Goal: Task Accomplishment & Management: Manage account settings

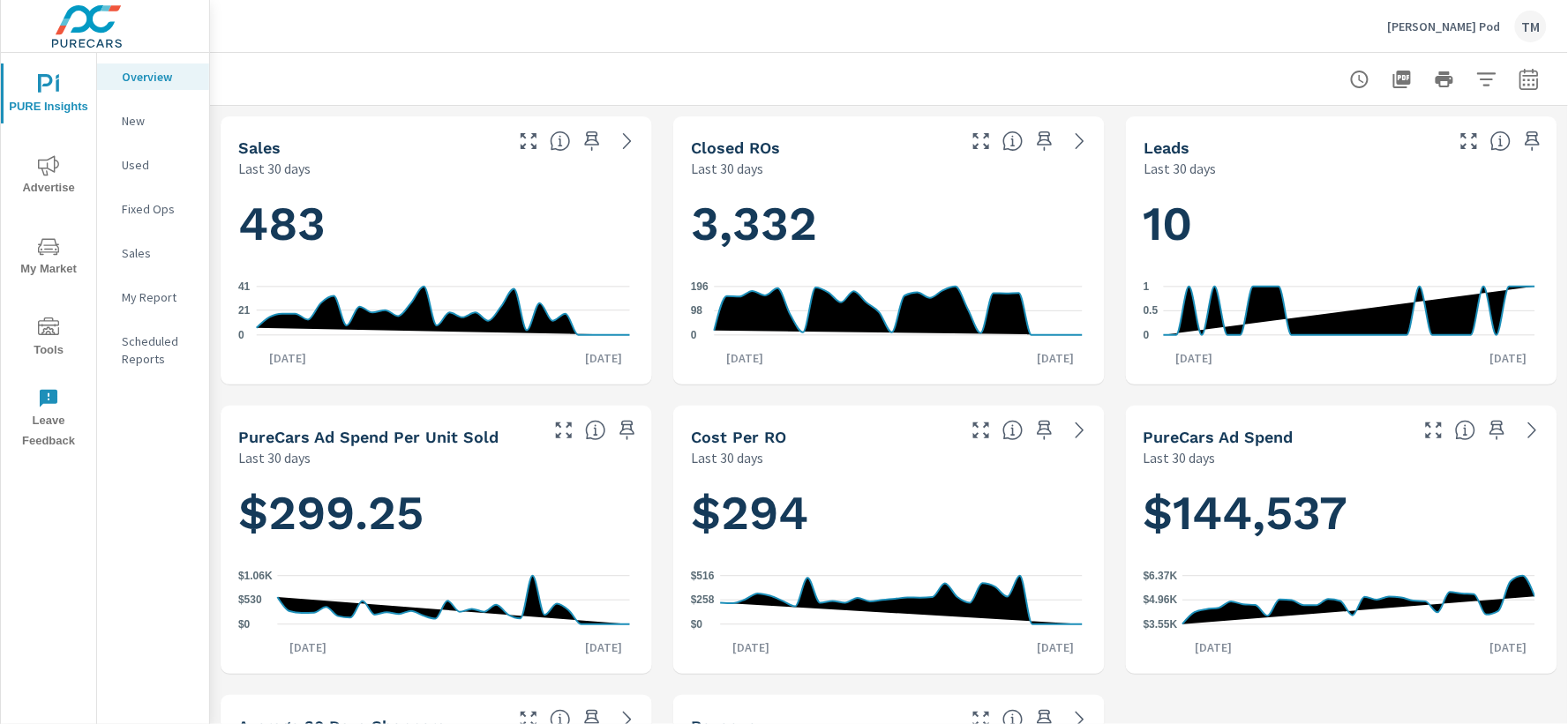
click at [44, 181] on span "Advertise" at bounding box center [48, 177] width 85 height 44
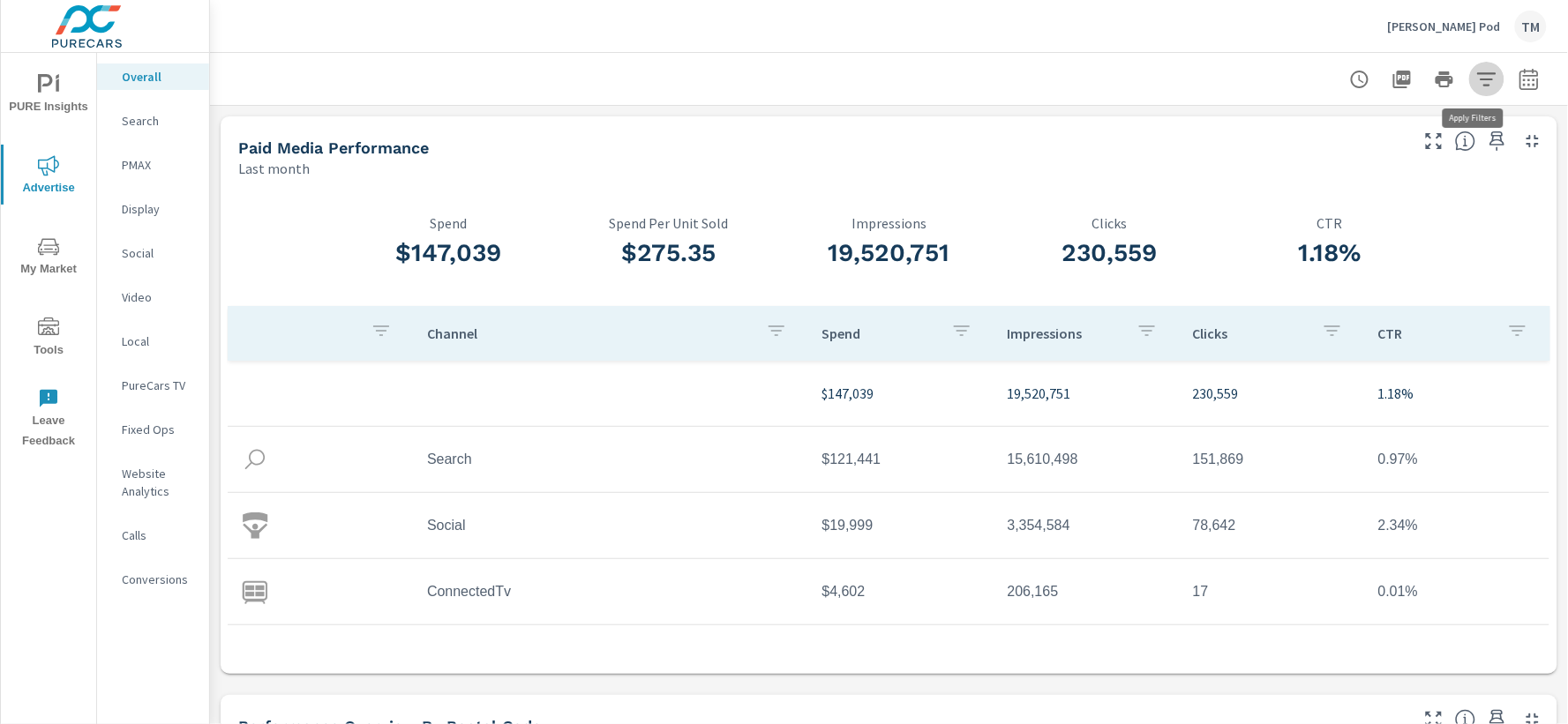
click at [1478, 85] on icon "button" at bounding box center [1487, 79] width 21 height 21
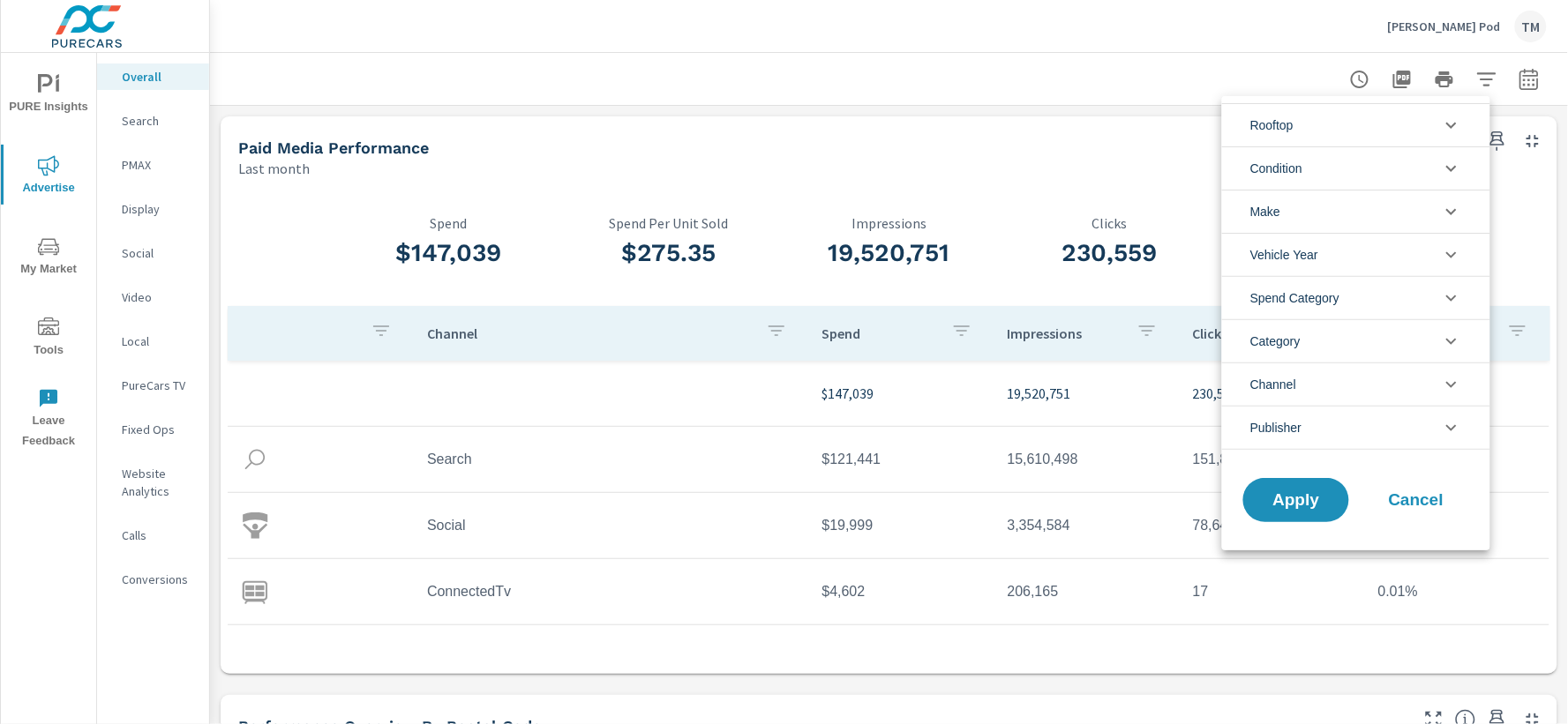
click at [1399, 122] on li "Rooftop" at bounding box center [1356, 125] width 268 height 44
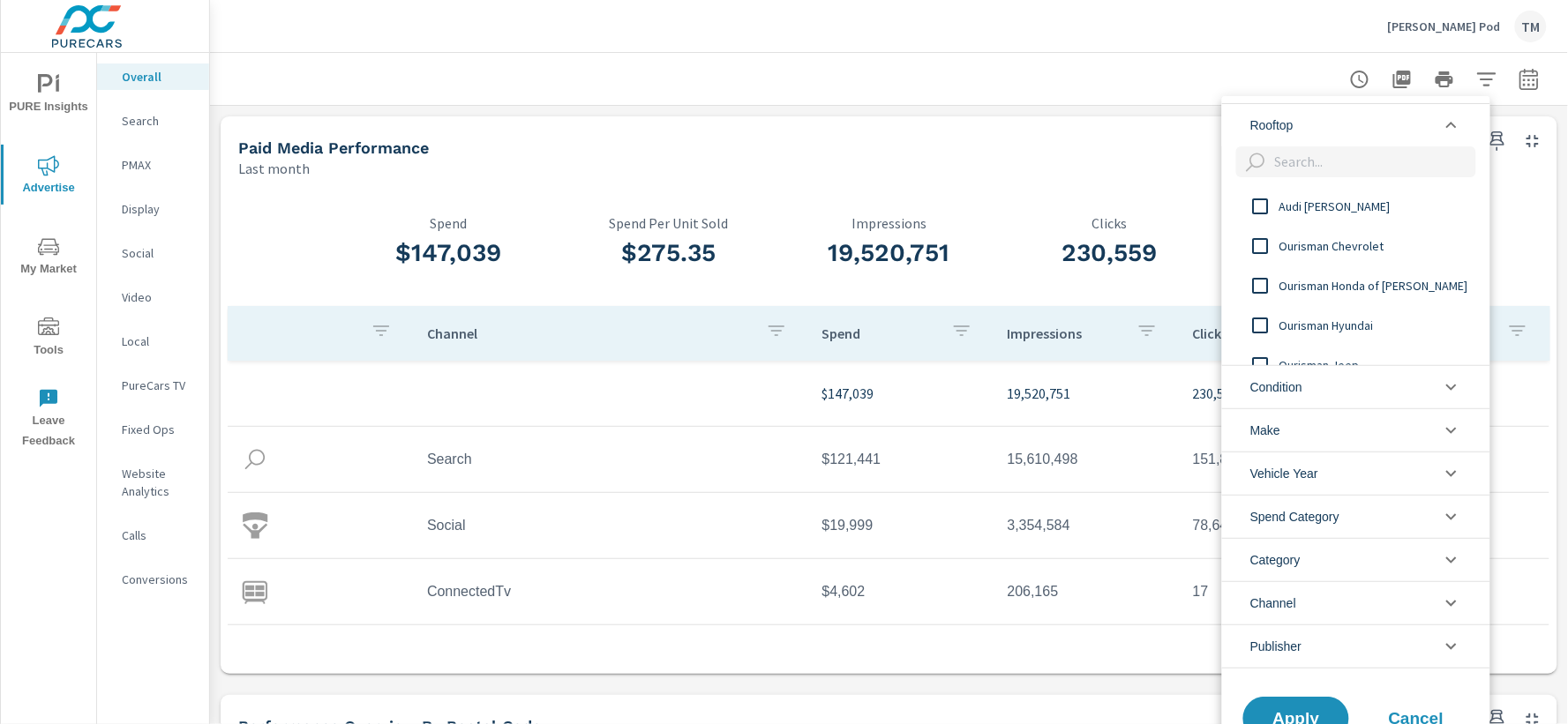
drag, startPoint x: 1258, startPoint y: 321, endPoint x: 1269, endPoint y: 338, distance: 20.2
click at [1259, 322] on input "filter options" at bounding box center [1261, 325] width 37 height 37
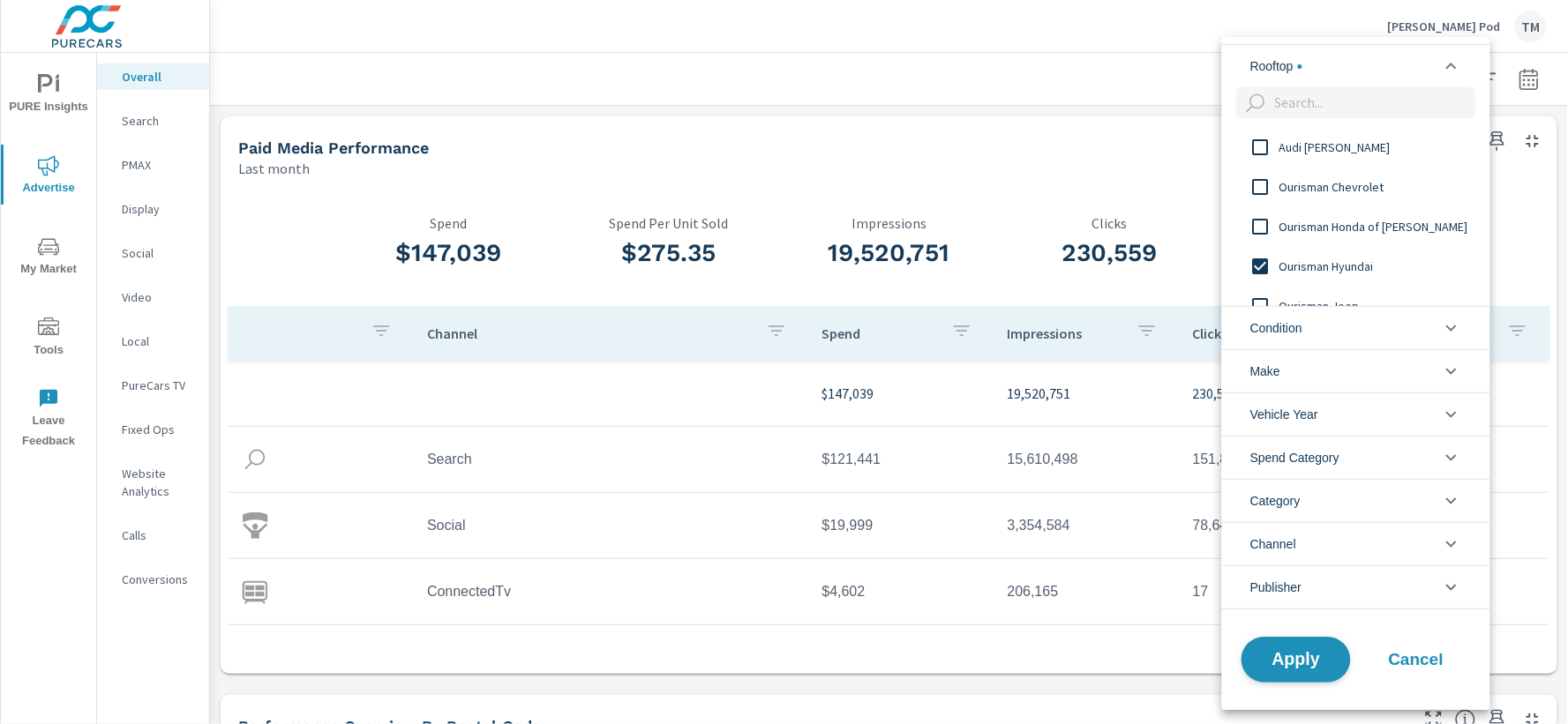
click at [1309, 662] on span "Apply" at bounding box center [1296, 659] width 73 height 17
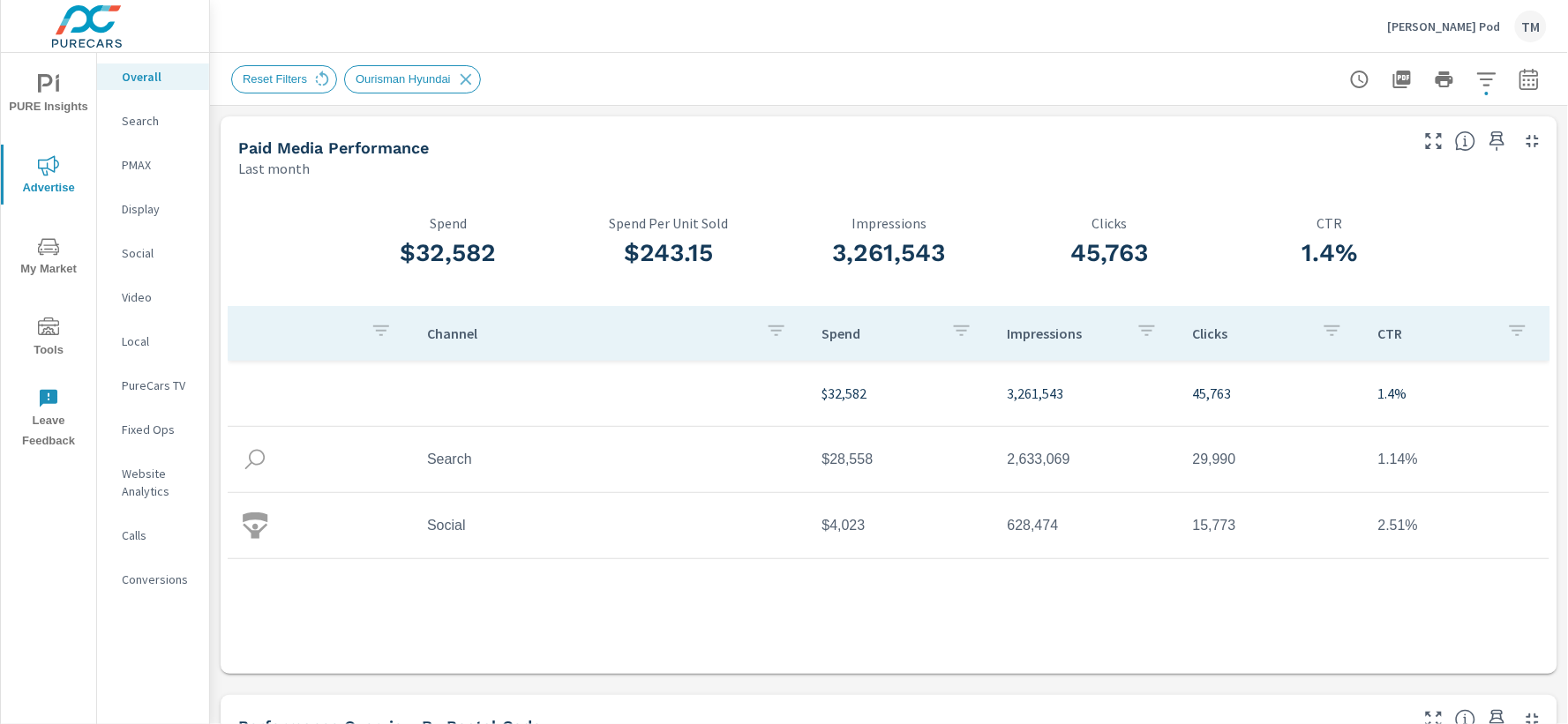
click at [1478, 85] on icon "button" at bounding box center [1487, 79] width 19 height 13
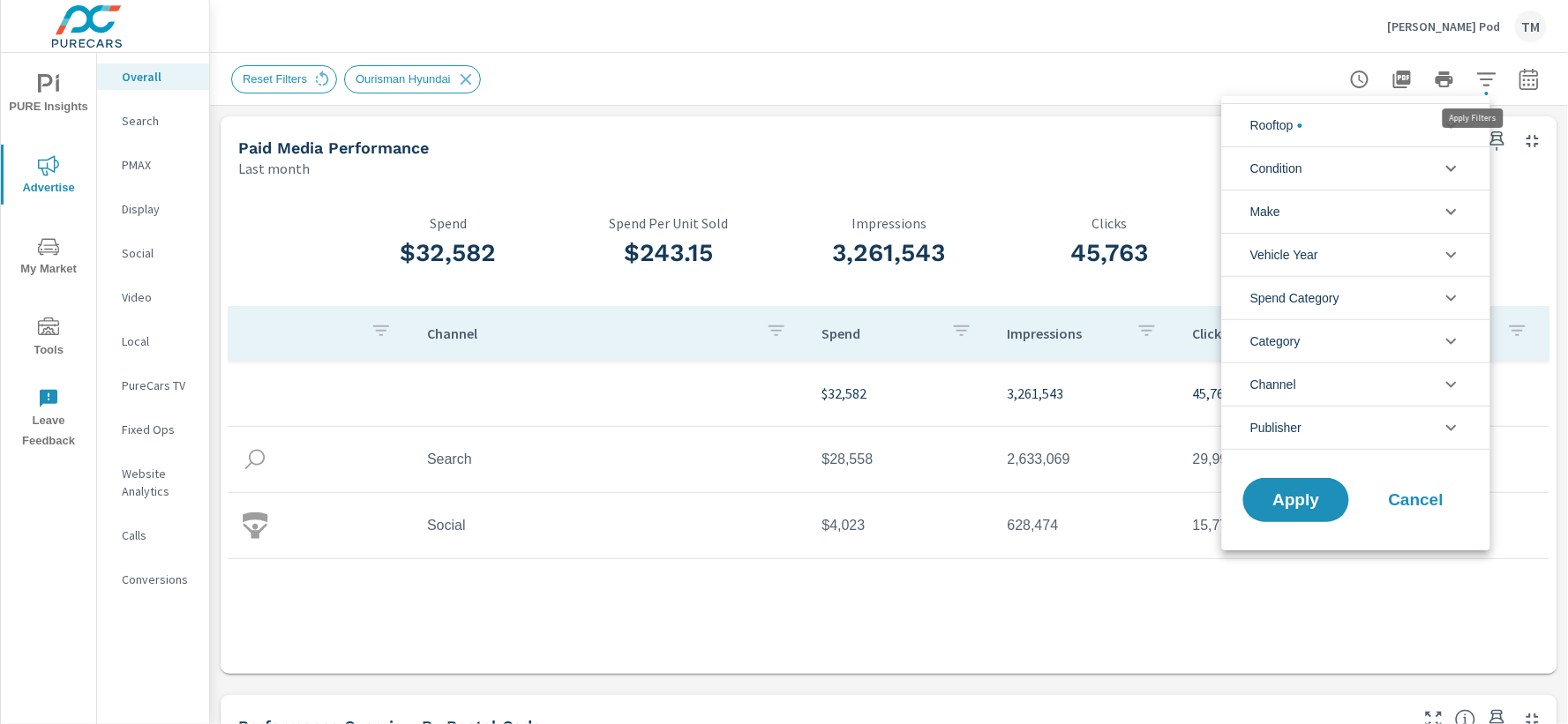
scroll to position [159, 0]
click at [1398, 125] on li "Rooftop" at bounding box center [1356, 125] width 268 height 44
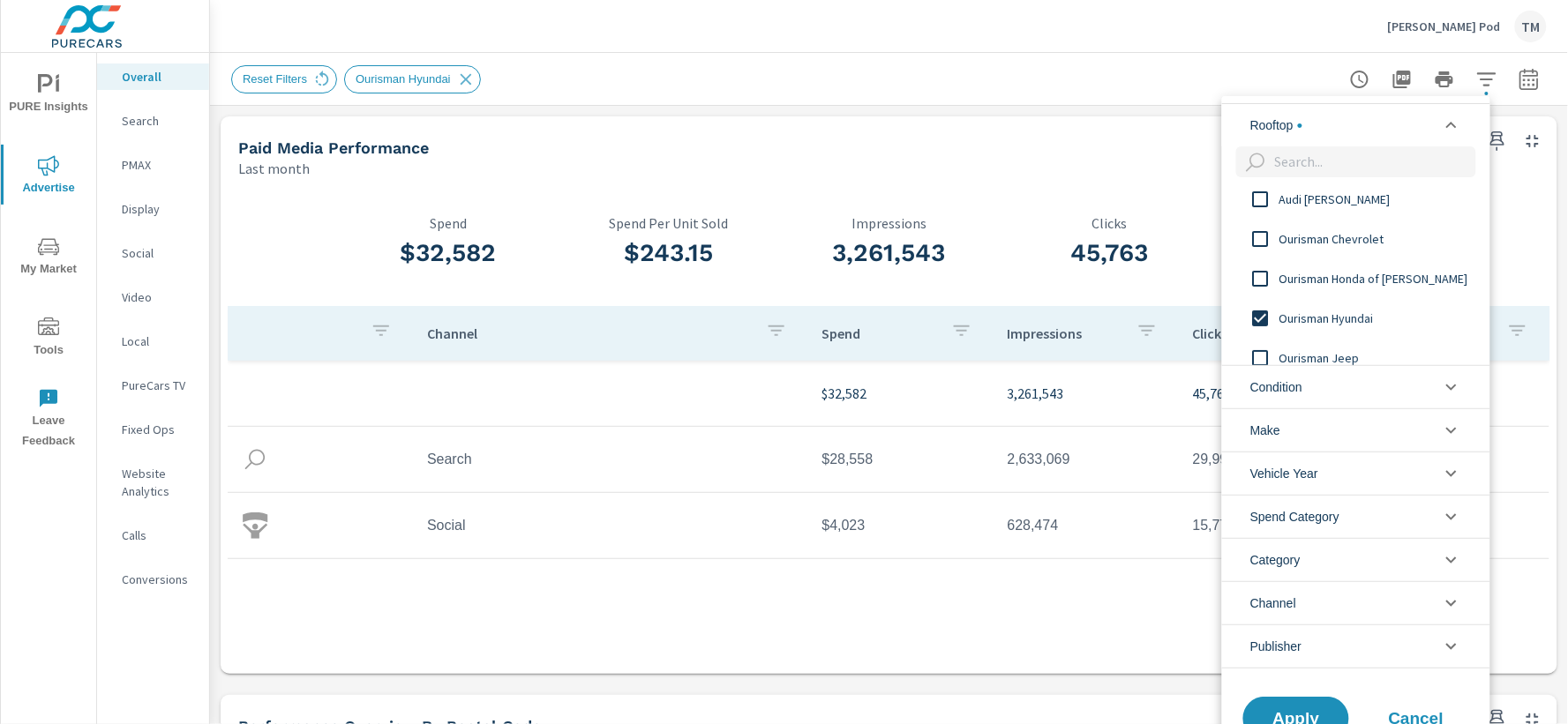
scroll to position [0, 0]
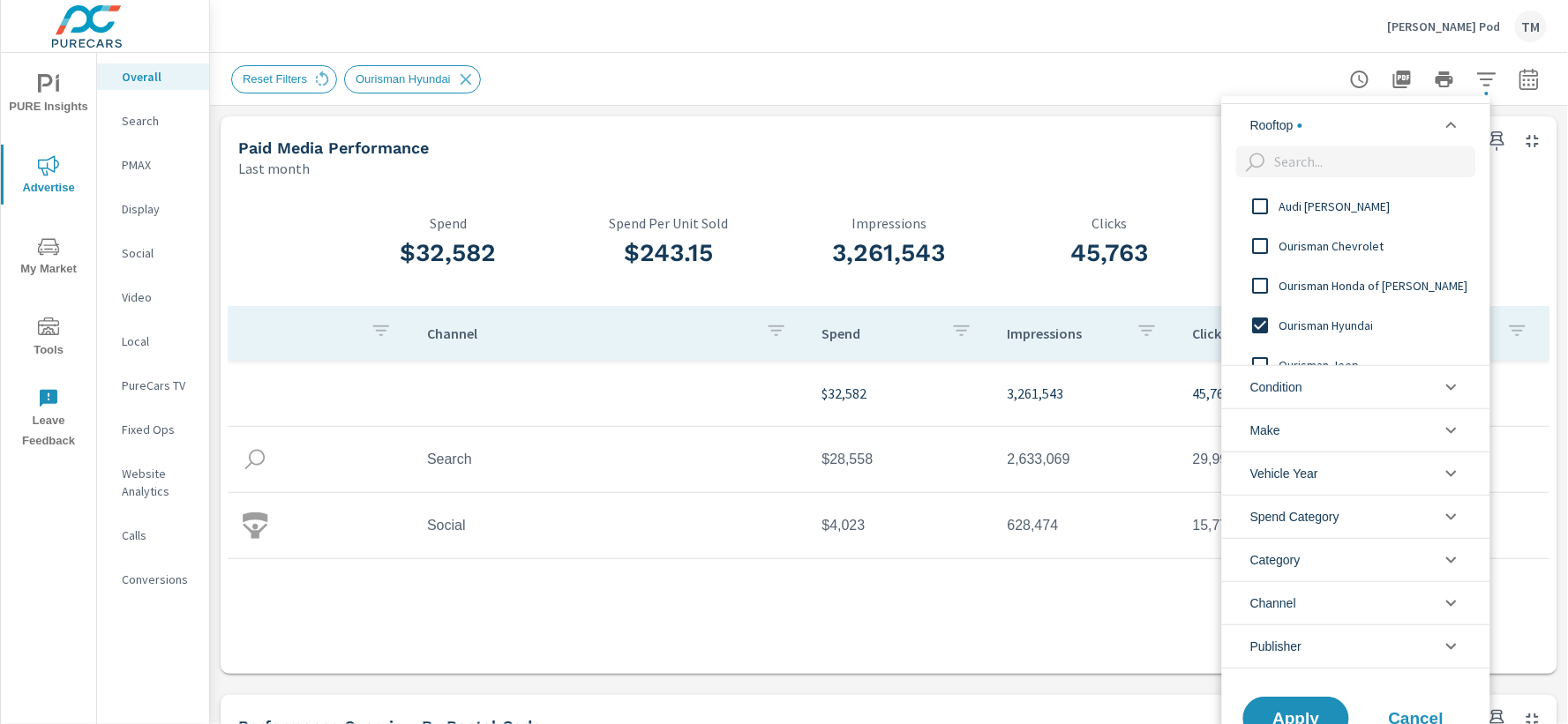
click at [1025, 38] on div at bounding box center [784, 362] width 1568 height 724
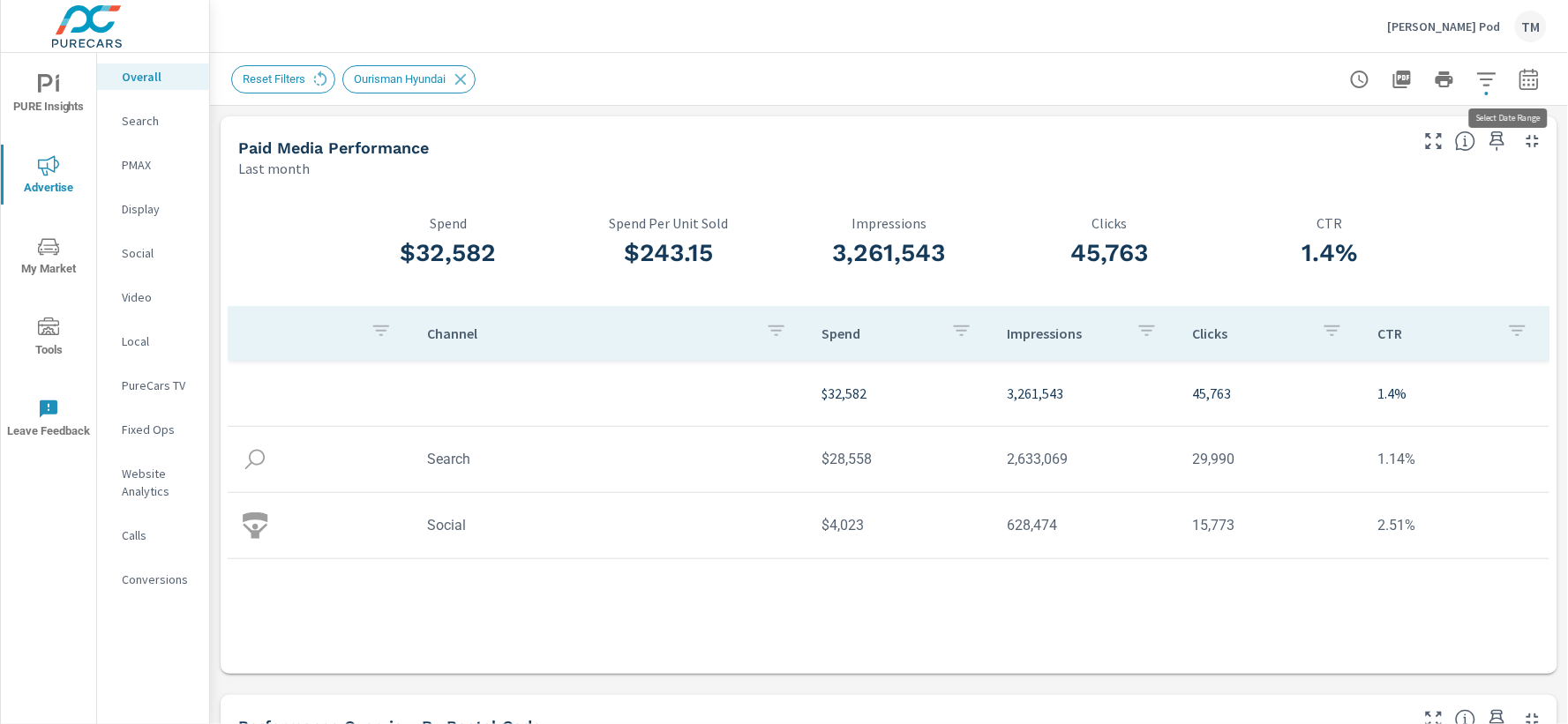
click at [1519, 81] on icon "button" at bounding box center [1529, 79] width 21 height 21
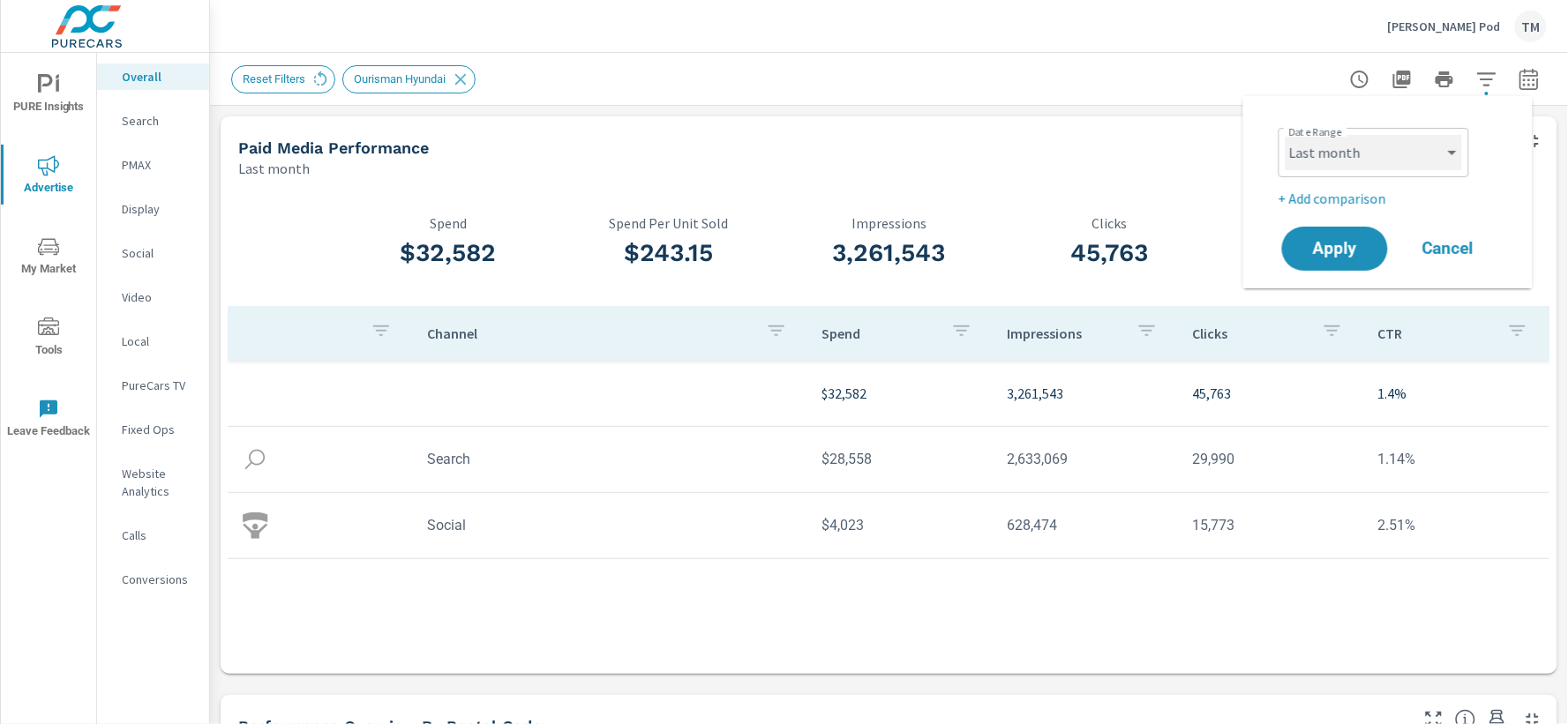
click at [1379, 146] on select "Custom [DATE] Last week Last 7 days Last 14 days Last 30 days Last 45 days Last…" at bounding box center [1375, 152] width 177 height 35
click at [1286, 135] on select "Custom [DATE] Last week Last 7 days Last 14 days Last 30 days Last 45 days Last…" at bounding box center [1375, 152] width 177 height 35
select select "custom"
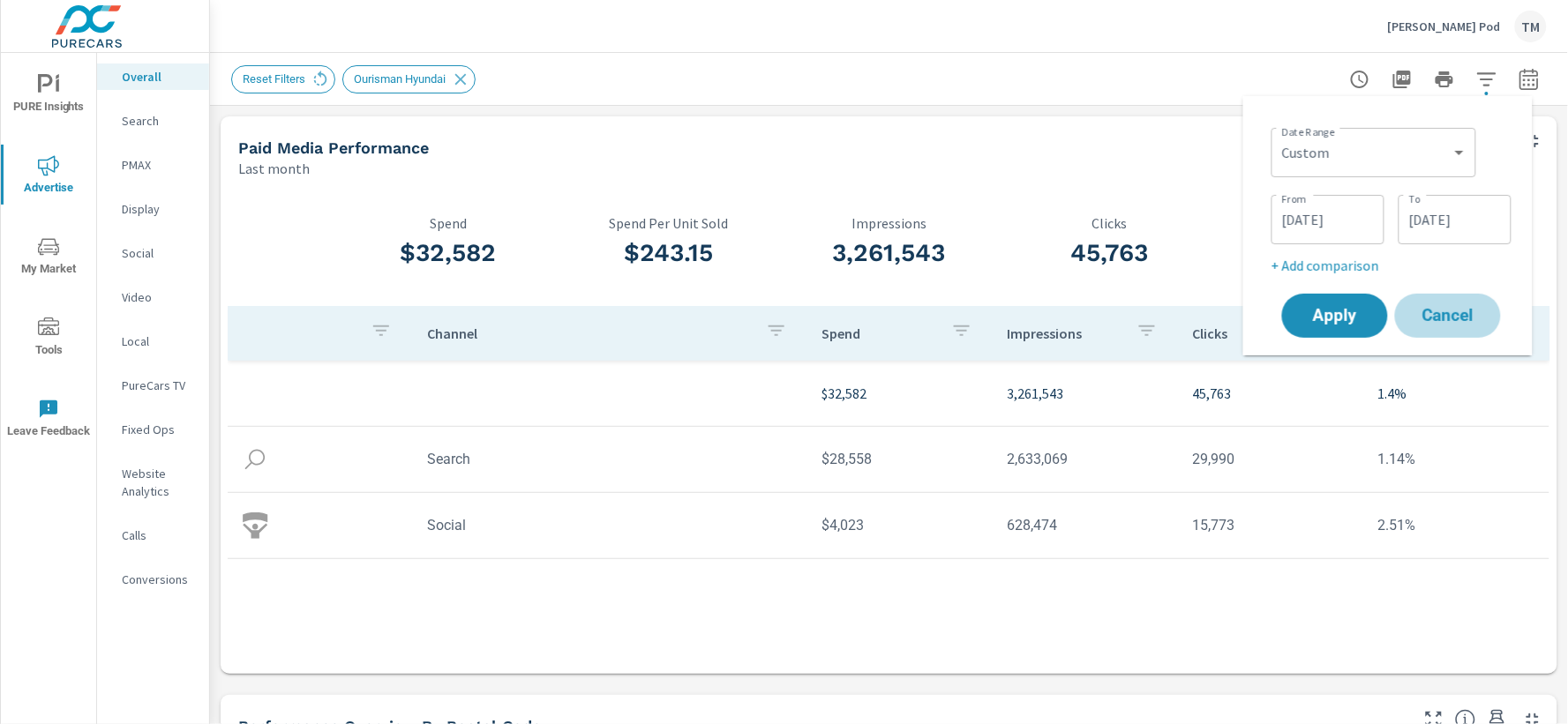
click at [1444, 315] on span "Cancel" at bounding box center [1448, 315] width 71 height 16
